Goal: Task Accomplishment & Management: Manage account settings

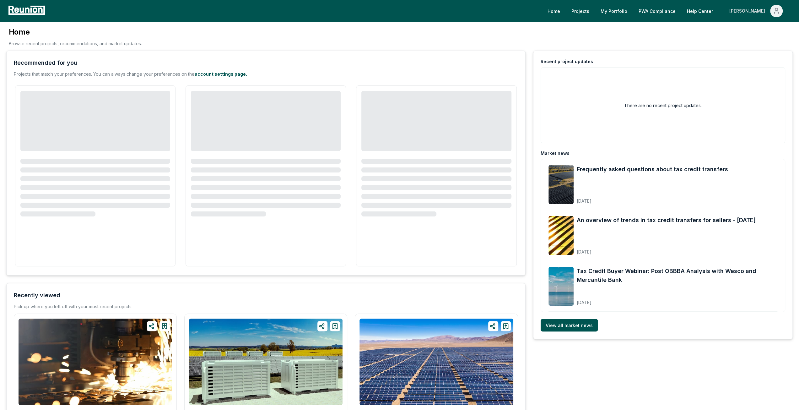
click at [763, 7] on div "[PERSON_NAME]" at bounding box center [748, 11] width 38 height 13
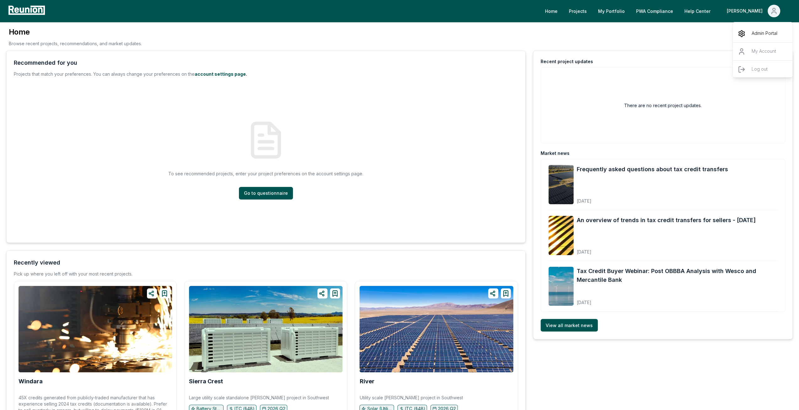
click at [744, 36] on icon "Main" at bounding box center [741, 34] width 8 height 8
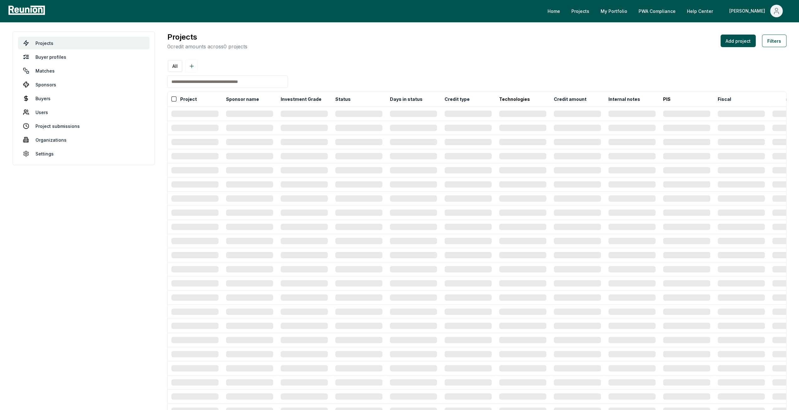
click at [212, 86] on input at bounding box center [227, 81] width 120 height 13
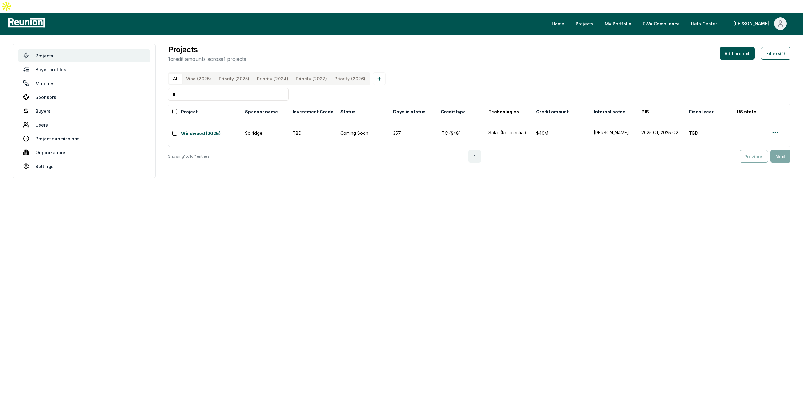
type input "*"
type input "*******"
click at [780, 128] on div at bounding box center [779, 132] width 15 height 9
click at [774, 119] on html "Please visit us on your desktop We're working on making our marketplace mobile-…" at bounding box center [401, 205] width 803 height 410
click at [777, 139] on div "Edit" at bounding box center [768, 144] width 60 height 10
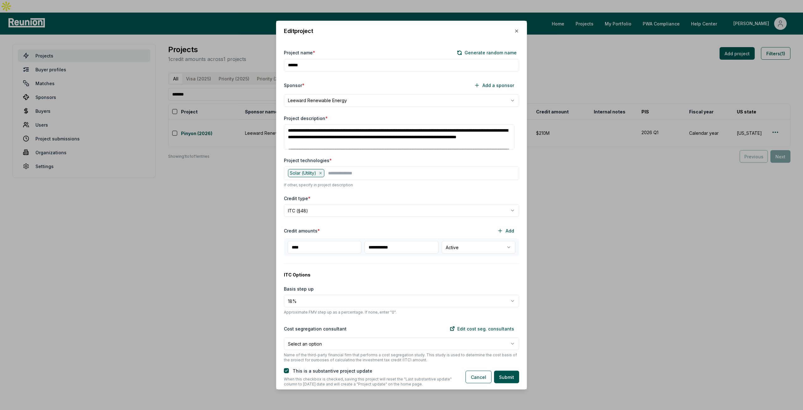
click at [321, 297] on body "Please visit us on your desktop We're working on making our marketplace mobile-…" at bounding box center [401, 205] width 803 height 410
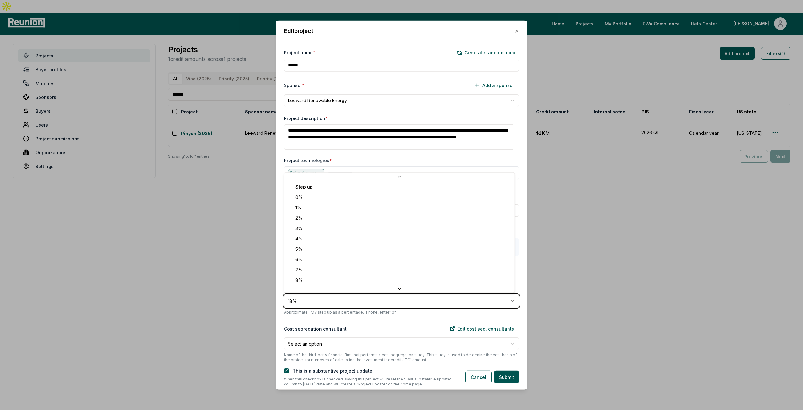
click at [321, 297] on body "Please visit us on your desktop We're working on making our marketplace mobile-…" at bounding box center [401, 205] width 803 height 410
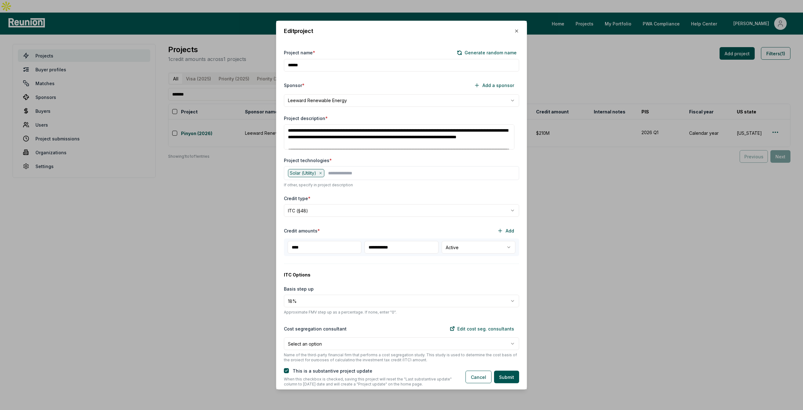
click at [321, 297] on body "Please visit us on your desktop We're working on making our marketplace mobile-…" at bounding box center [401, 205] width 803 height 410
select select "**"
click at [287, 369] on button "button" at bounding box center [286, 370] width 5 height 5
click at [507, 378] on button "Submit" at bounding box center [506, 376] width 25 height 13
